Goal: Communication & Community: Connect with others

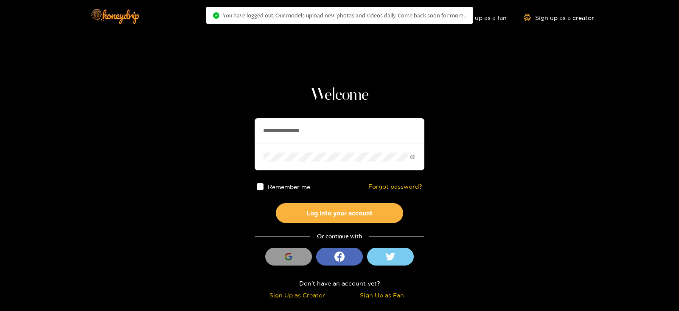
click at [187, 131] on section "**********" at bounding box center [339, 151] width 679 height 302
type input "*"
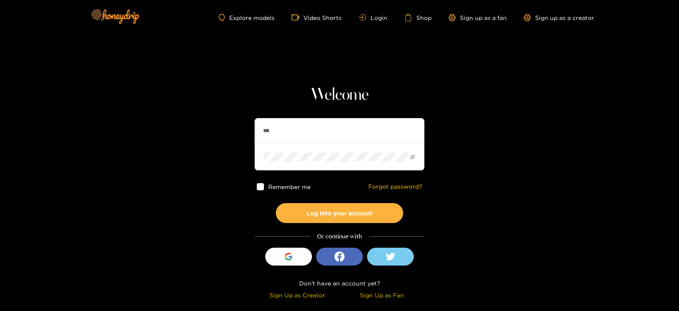
type input "**********"
click at [276, 203] on button "Log into your account" at bounding box center [339, 213] width 127 height 20
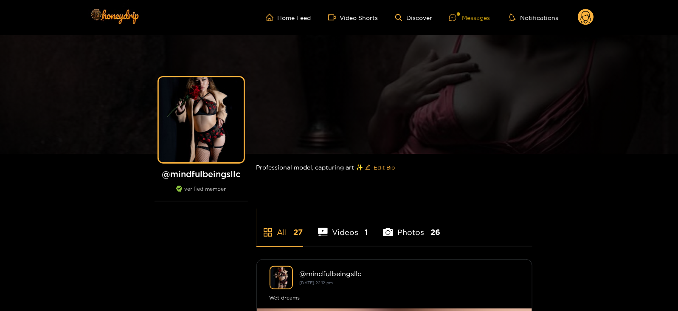
click at [475, 13] on div "Messages" at bounding box center [469, 18] width 41 height 10
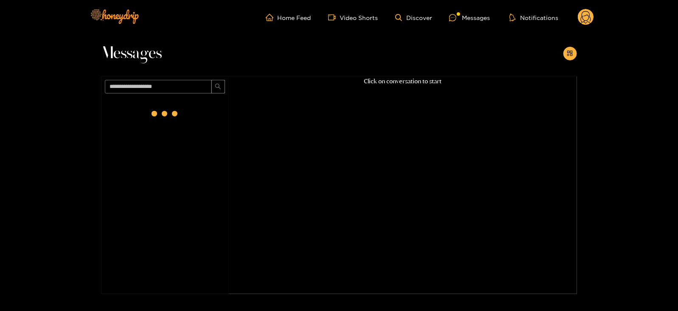
click at [156, 110] on div at bounding box center [165, 114] width 34 height 34
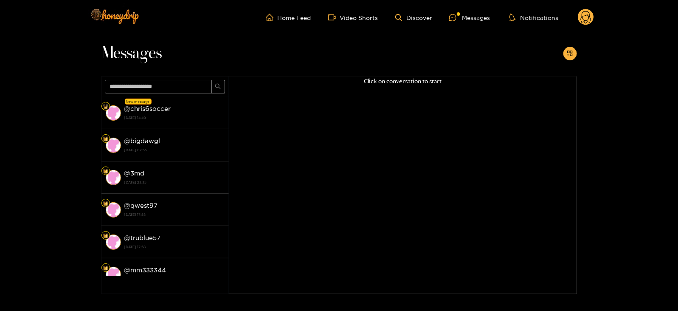
click at [156, 110] on strong "@ chris6soccer" at bounding box center [147, 108] width 47 height 7
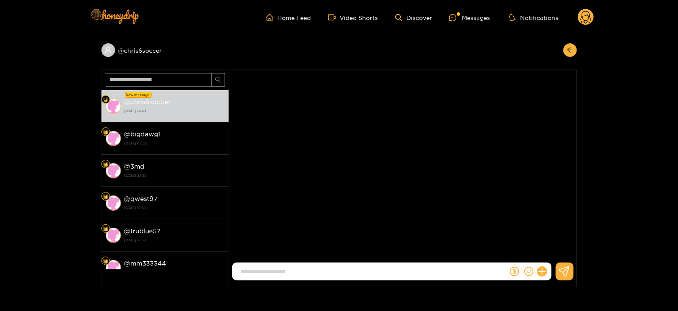
click at [156, 110] on strong "[DATE] 14:40" at bounding box center [174, 111] width 100 height 8
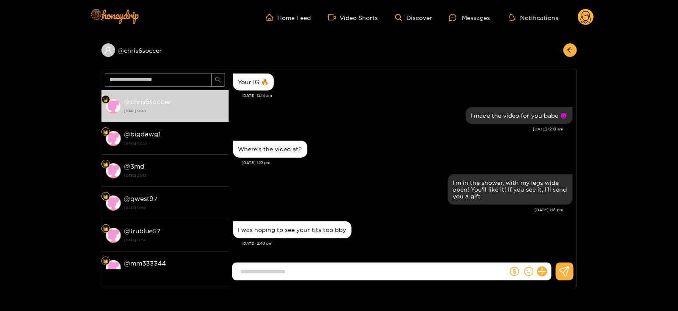
scroll to position [506, 0]
click at [319, 276] on input at bounding box center [372, 272] width 271 height 14
click at [0, 76] on div "@ chris6soccer @ chris6soccer [DATE] 14:40 @ bigdawg1 [DATE] 02:55 @ 3md [DATE]…" at bounding box center [339, 161] width 678 height 252
click at [541, 270] on icon at bounding box center [542, 272] width 10 height 10
click at [550, 254] on button at bounding box center [558, 250] width 30 height 19
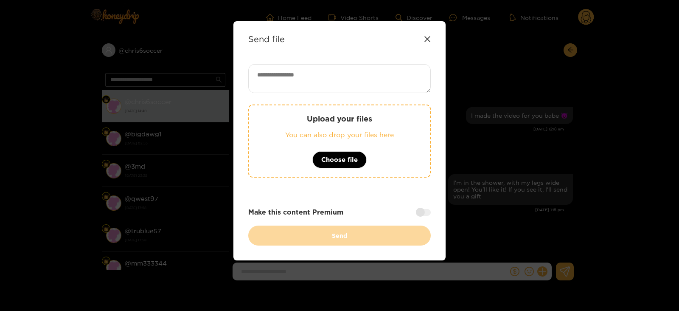
click at [289, 62] on div "Send file Upload your files You can also drop your files here Choose file Make …" at bounding box center [340, 140] width 212 height 239
paste textarea "**********"
click at [290, 67] on textarea at bounding box center [339, 78] width 183 height 29
type textarea "**********"
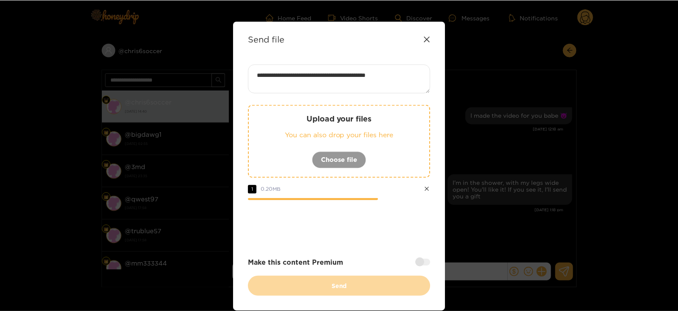
scroll to position [33, 0]
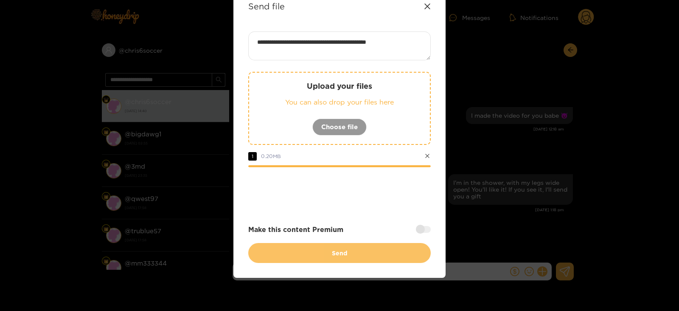
click at [332, 251] on button "Send" at bounding box center [339, 253] width 183 height 20
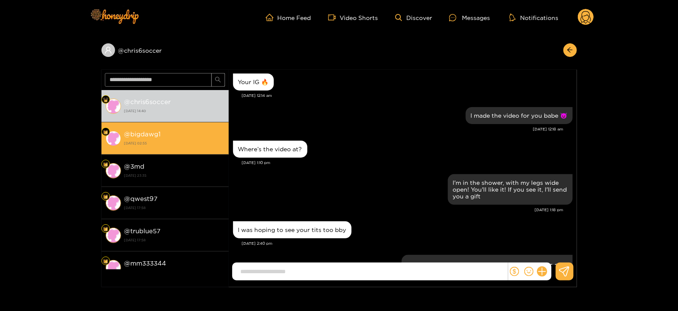
scroll to position [572, 0]
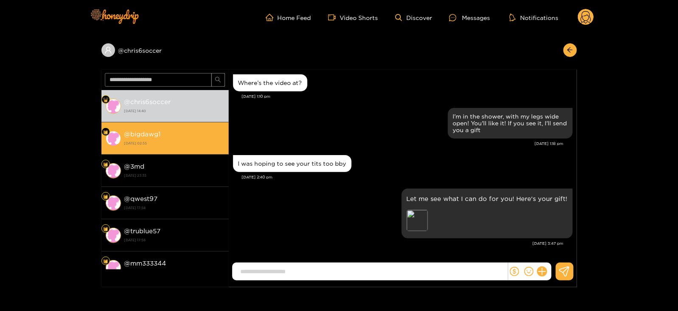
click at [204, 137] on div "@ bigdawg1 [DATE] 02:55" at bounding box center [174, 138] width 100 height 19
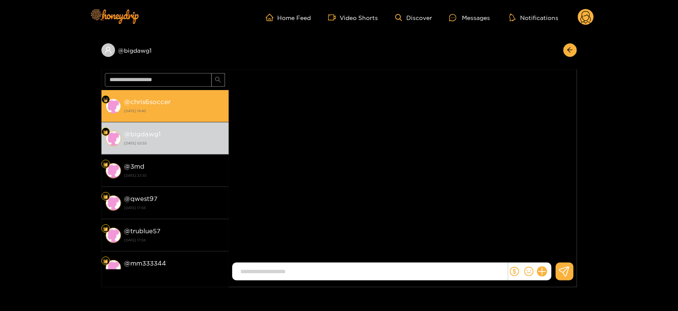
click at [179, 105] on div "@ chris6soccer [DATE] 14:40" at bounding box center [174, 105] width 100 height 19
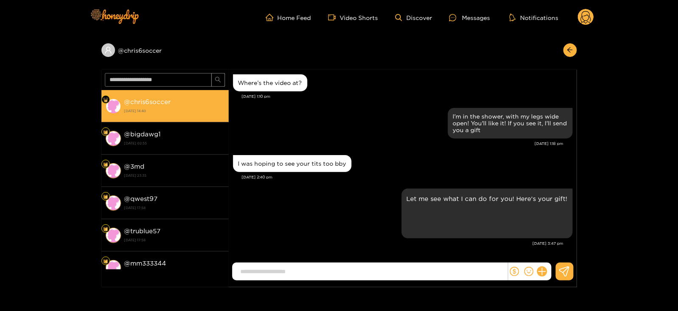
scroll to position [572, 0]
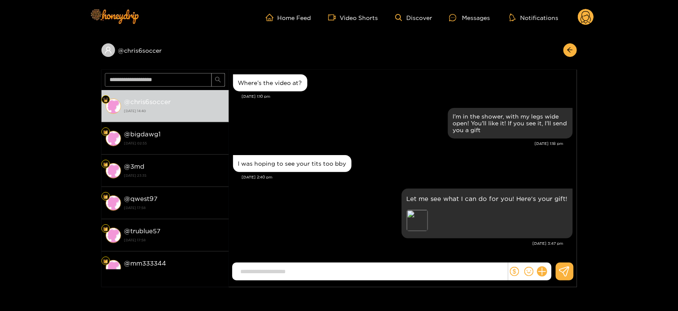
click at [583, 23] on circle at bounding box center [586, 17] width 16 height 16
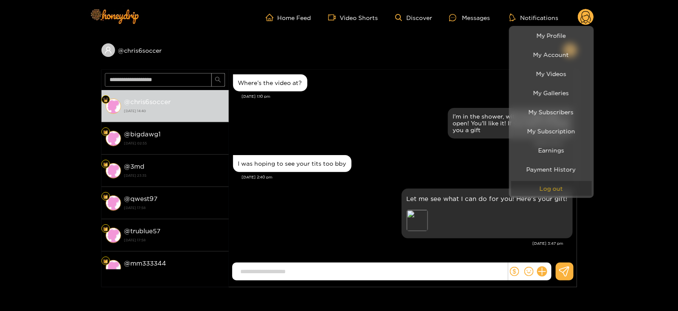
click at [527, 185] on button "Log out" at bounding box center [551, 188] width 81 height 15
